Goal: Contribute content

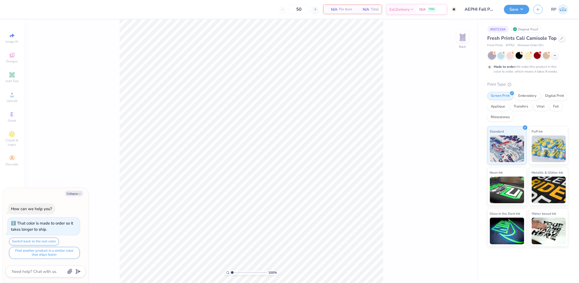
type textarea "x"
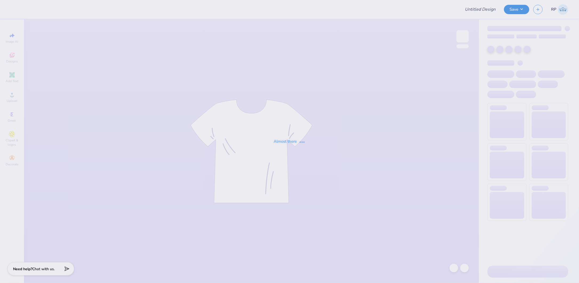
type input "Merch for PacificCap Construction"
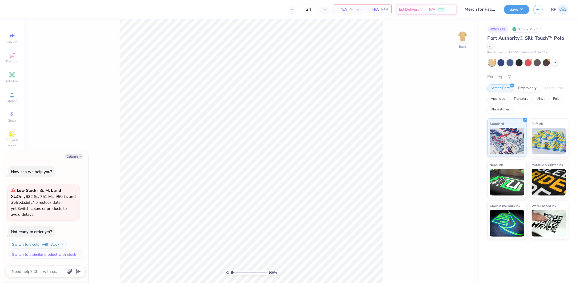
type textarea "x"
